Goal: Task Accomplishment & Management: Manage account settings

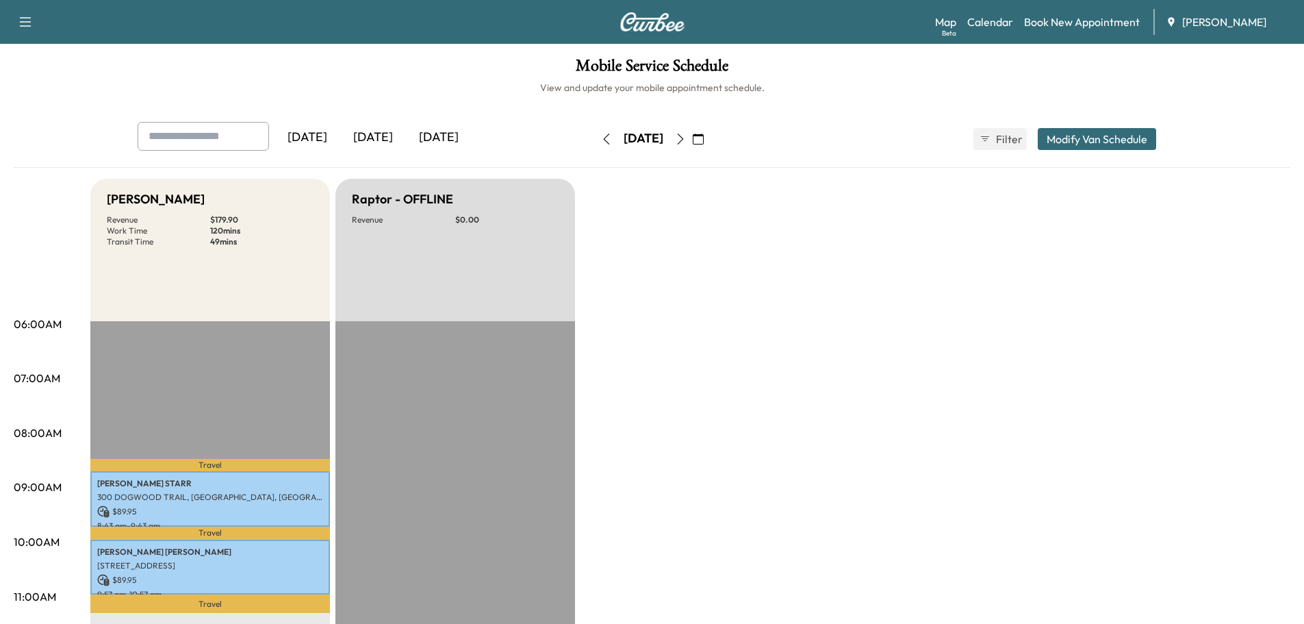
click at [704, 142] on icon "button" at bounding box center [698, 139] width 11 height 11
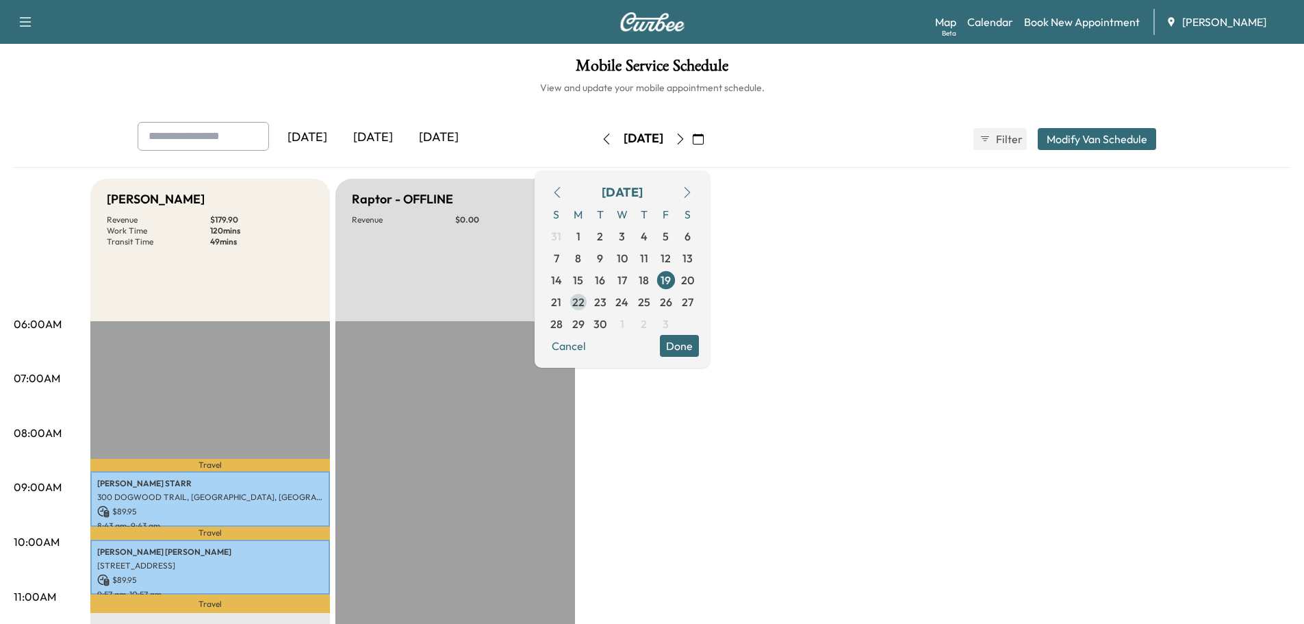
click at [585, 303] on span "22" at bounding box center [578, 302] width 12 height 16
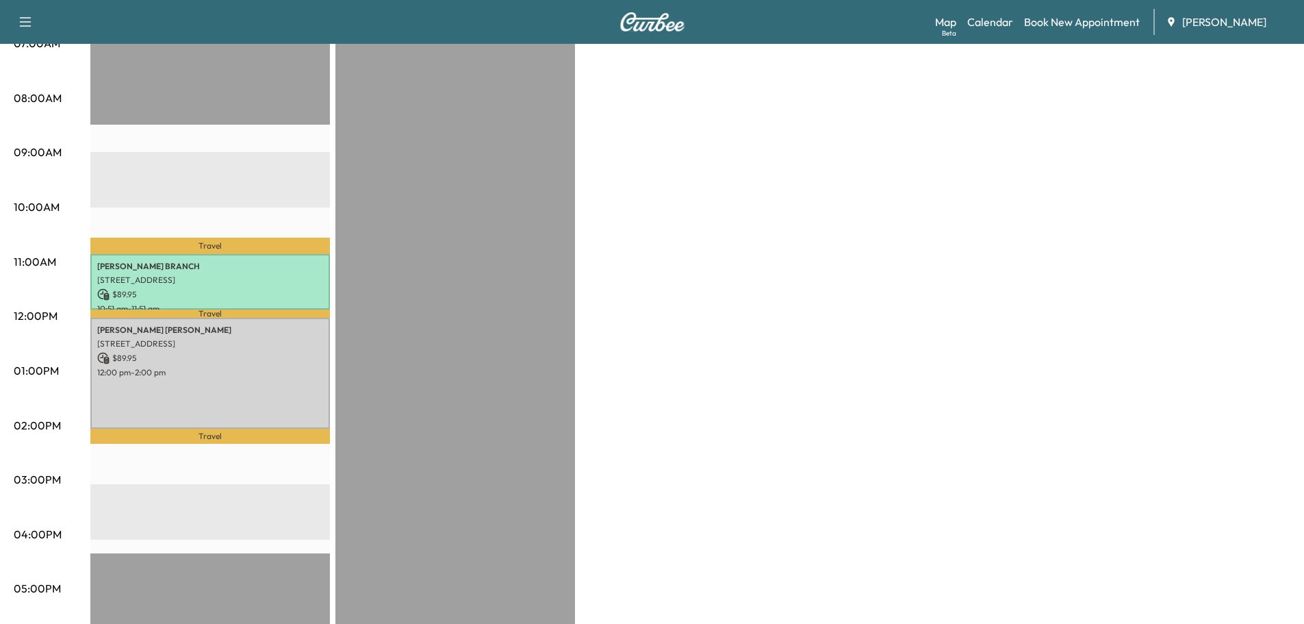
scroll to position [342, 0]
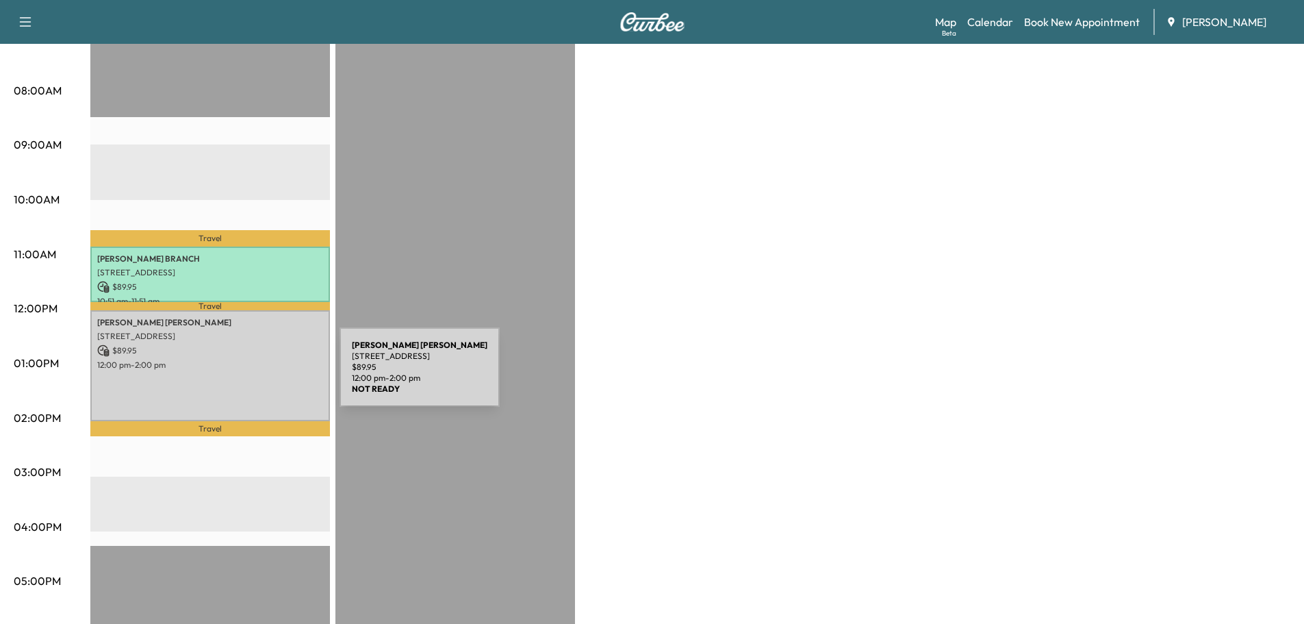
click at [237, 375] on div "[PERSON_NAME] [PERSON_NAME] [STREET_ADDRESS] $ 89.95 12:00 pm - 2:00 pm" at bounding box center [210, 365] width 240 height 111
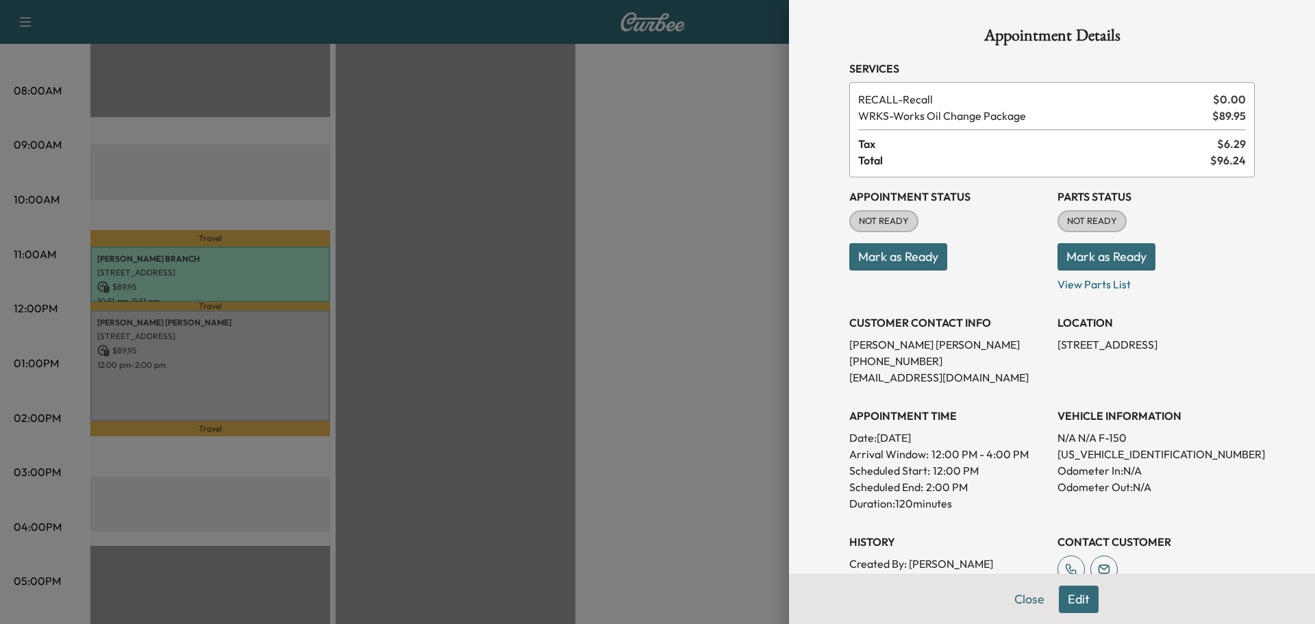
click at [916, 257] on button "Mark as Ready" at bounding box center [898, 256] width 98 height 27
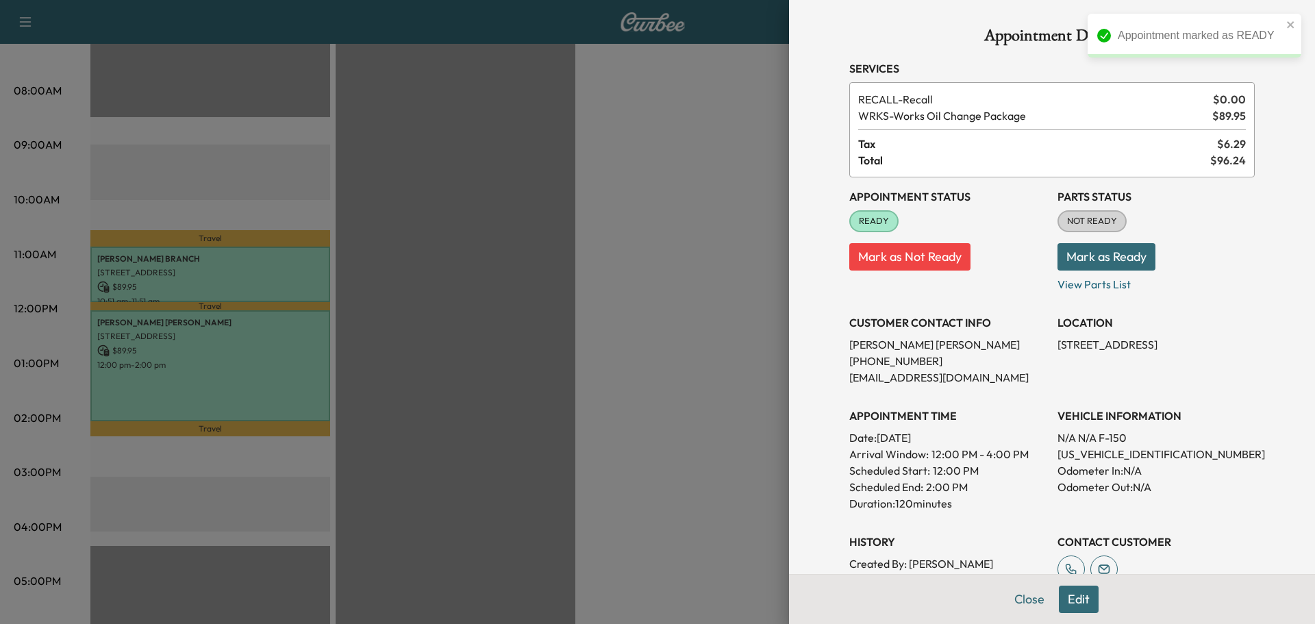
click at [1075, 454] on p "[US_VEHICLE_IDENTIFICATION_NUMBER]" at bounding box center [1155, 454] width 197 height 16
copy p "[US_VEHICLE_IDENTIFICATION_NUMBER]"
click at [1092, 455] on p "[US_VEHICLE_IDENTIFICATION_NUMBER]" at bounding box center [1155, 454] width 197 height 16
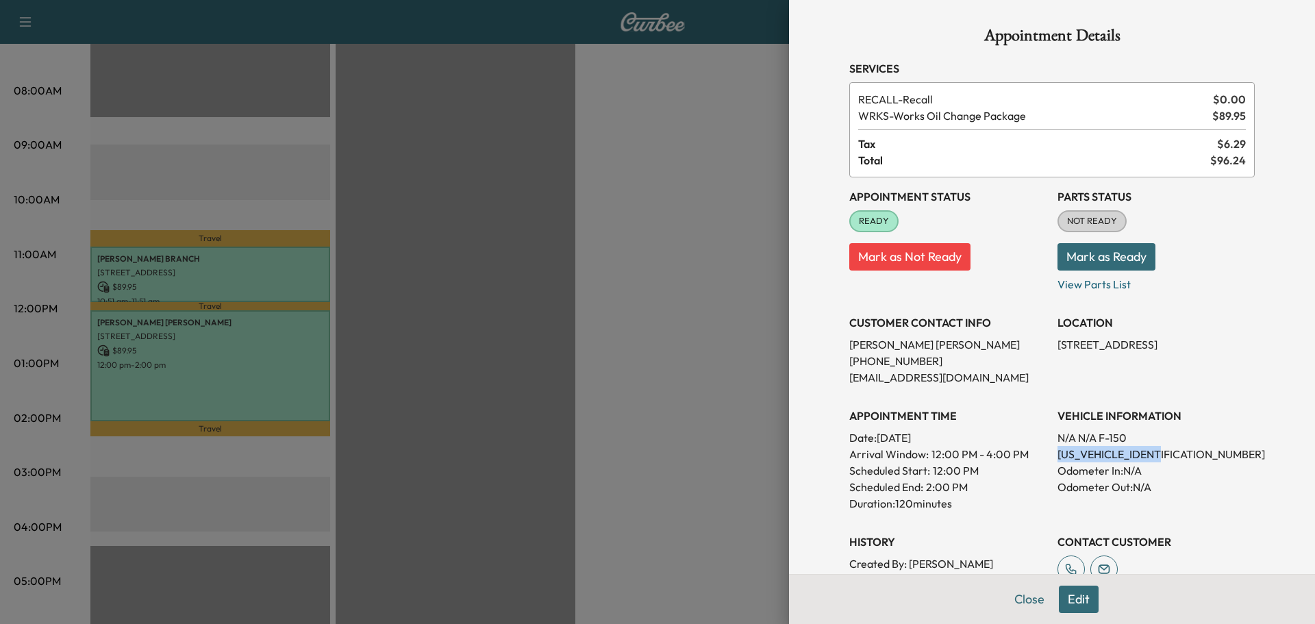
copy p "[US_VEHICLE_IDENTIFICATION_NUMBER]"
click at [572, 444] on div at bounding box center [657, 312] width 1315 height 624
